Goal: Information Seeking & Learning: Learn about a topic

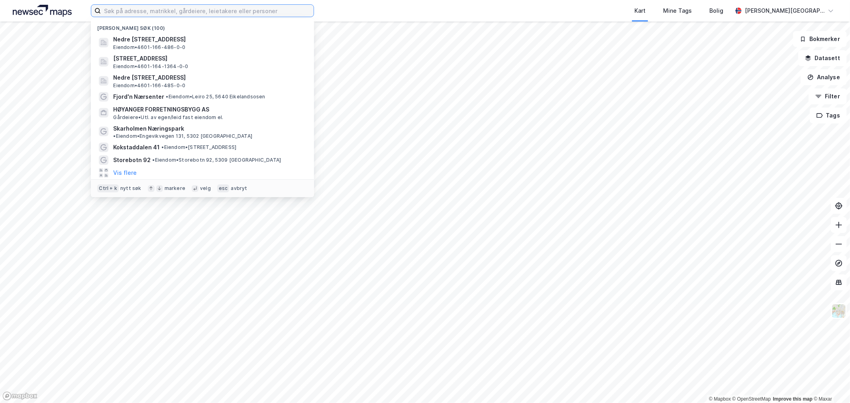
click at [182, 13] on input at bounding box center [207, 11] width 213 height 12
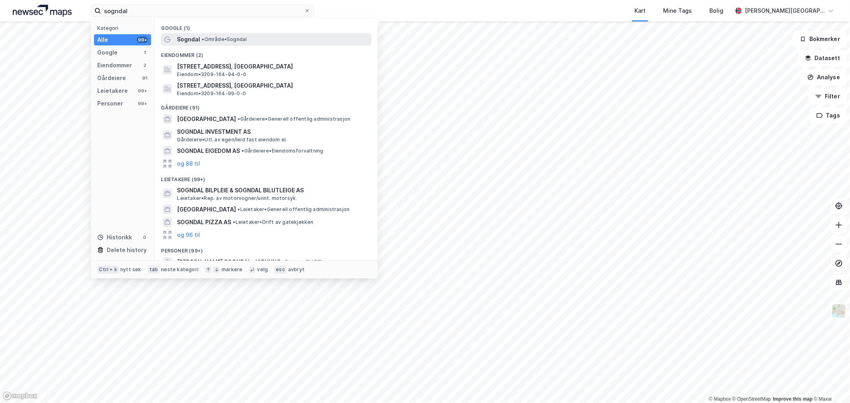
click at [202, 41] on span "•" at bounding box center [203, 39] width 2 height 6
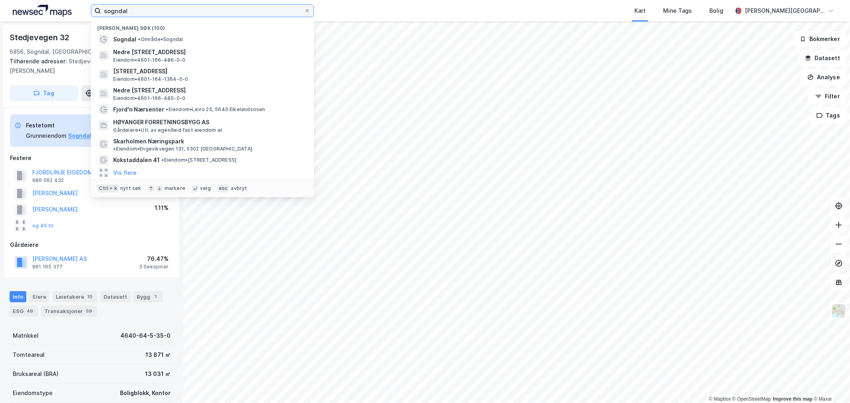
click at [151, 9] on input "sogndal" at bounding box center [202, 11] width 203 height 12
click at [151, 8] on input "sogndal" at bounding box center [202, 11] width 203 height 12
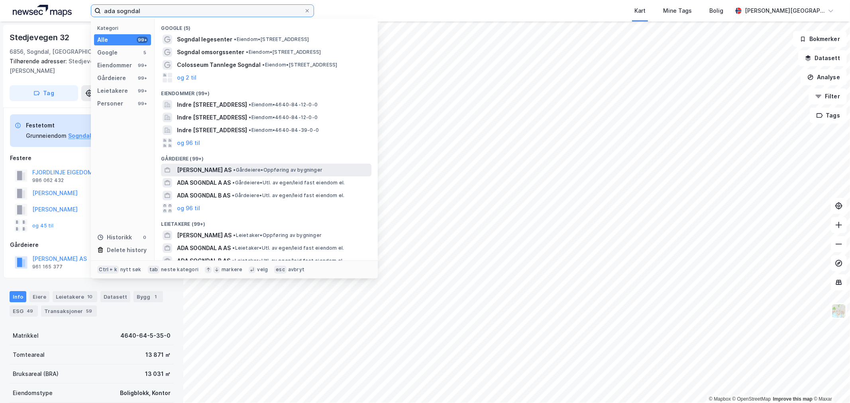
type input "ada sogndal"
click at [200, 172] on span "[PERSON_NAME] AS" at bounding box center [204, 170] width 55 height 10
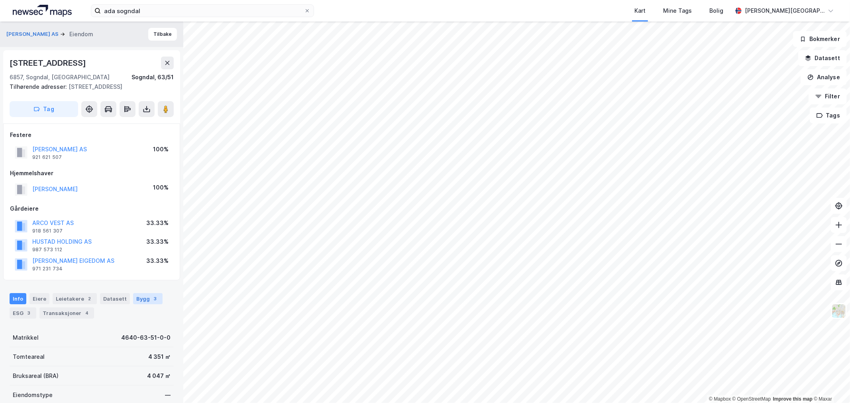
click at [142, 301] on div "Bygg 3" at bounding box center [147, 298] width 29 height 11
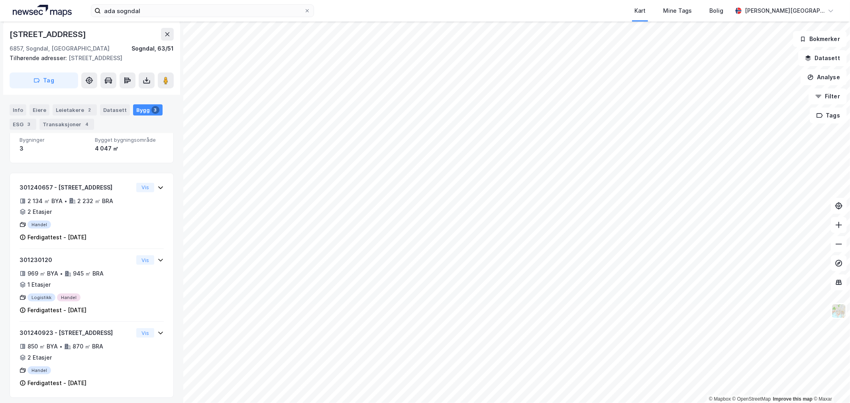
scroll to position [206, 0]
